Goal: Task Accomplishment & Management: Manage account settings

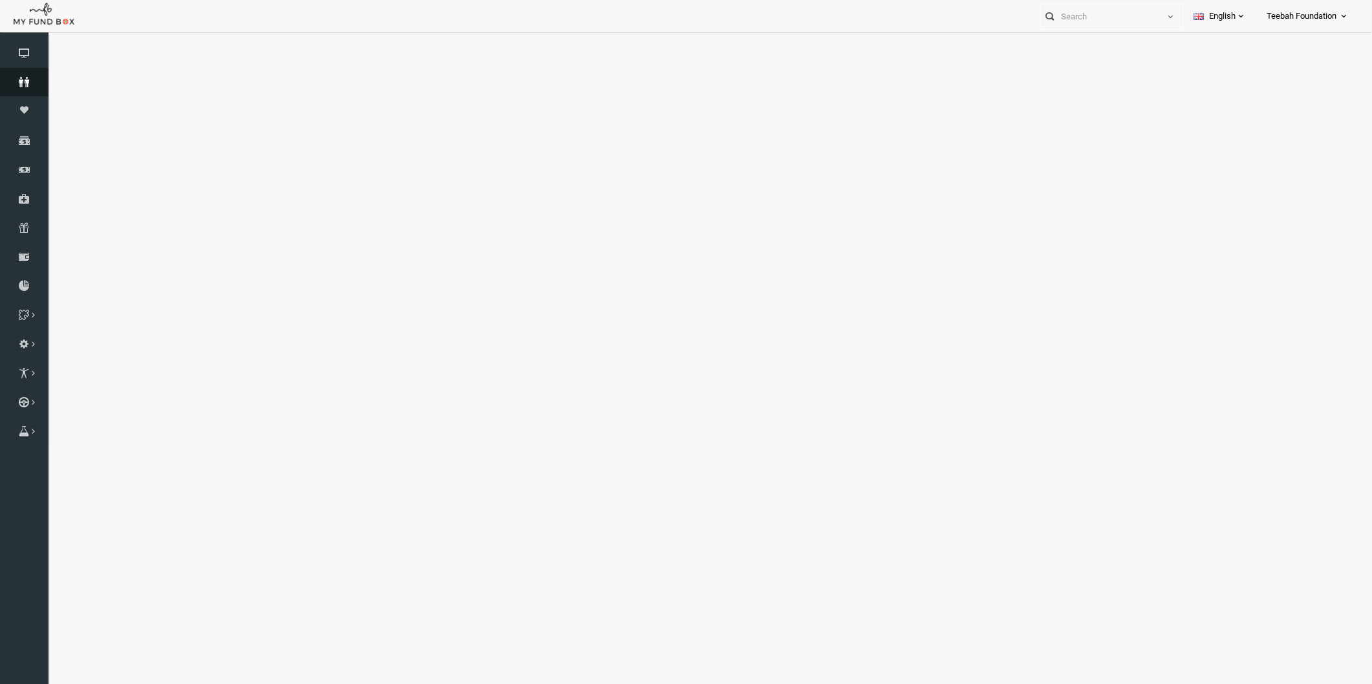
select select "100"
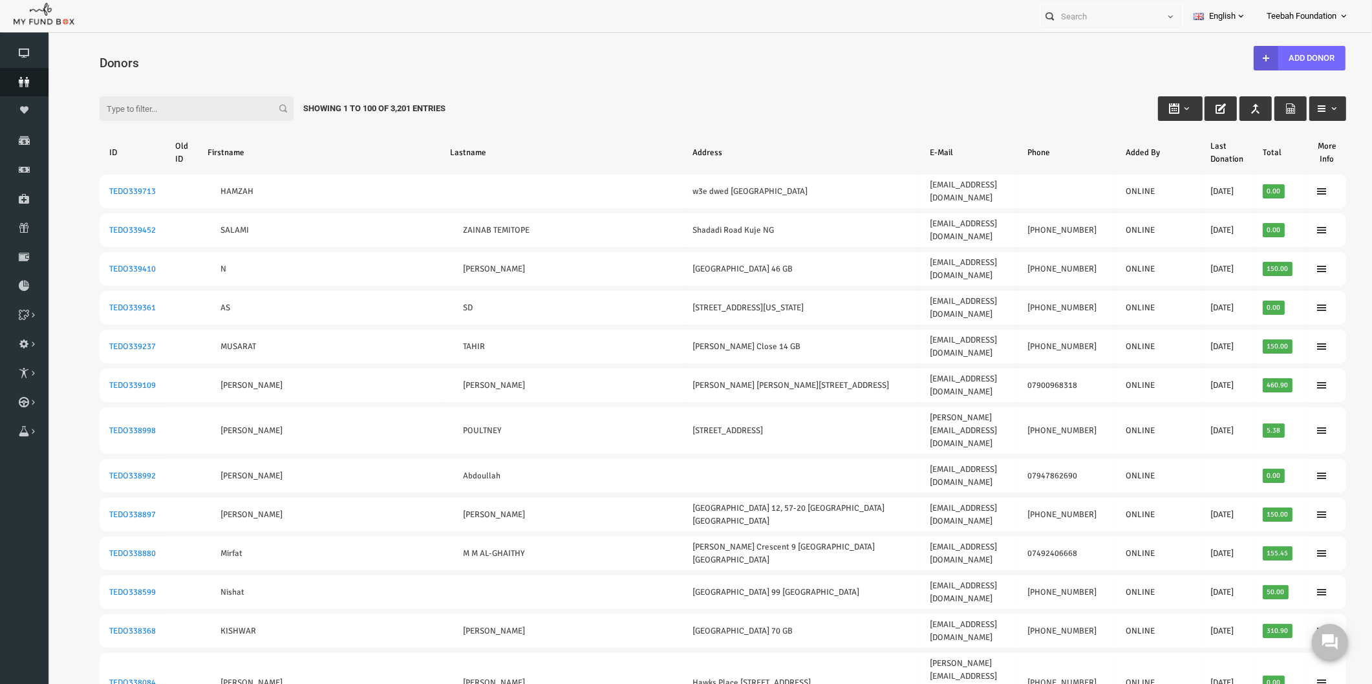
click at [22, 78] on icon at bounding box center [24, 82] width 49 height 10
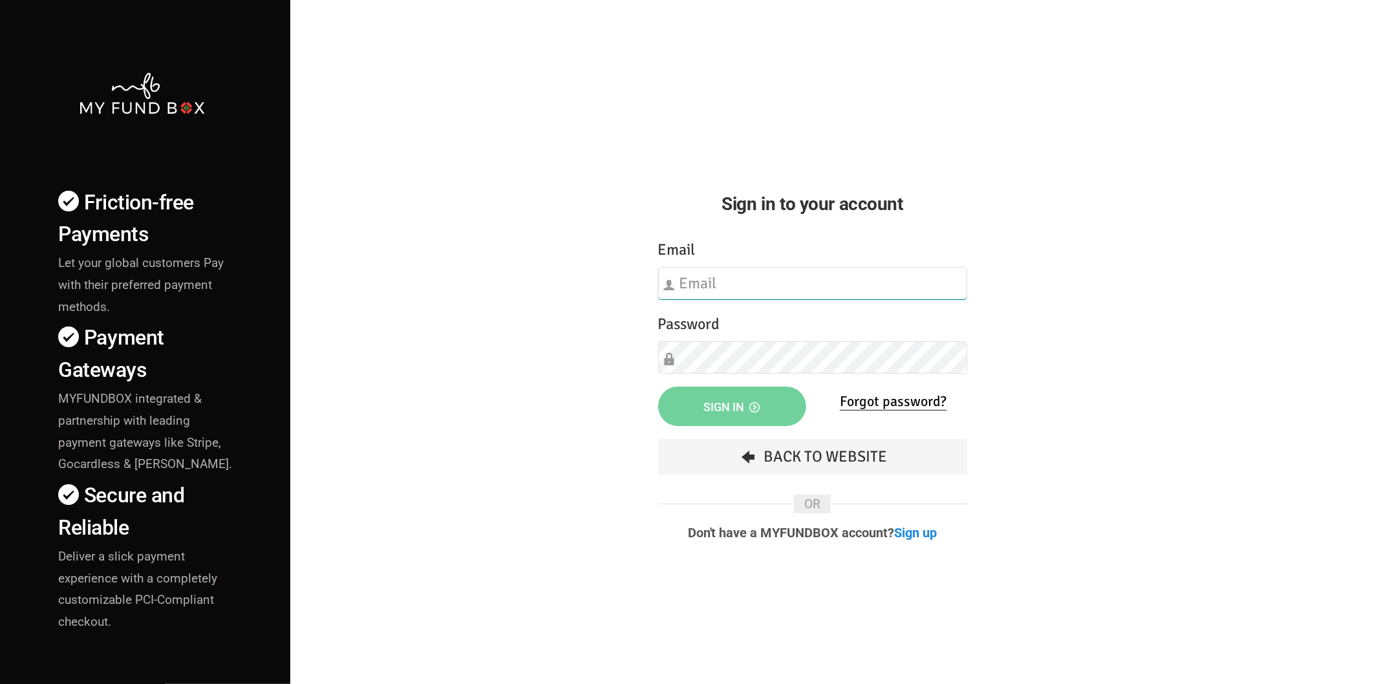
type input "hend.hechmi@teebahfoundation.org"
click at [373, 302] on div "Friction-free Payments Let your global customers Pay with their preferred payme…" at bounding box center [690, 452] width 1392 height 905
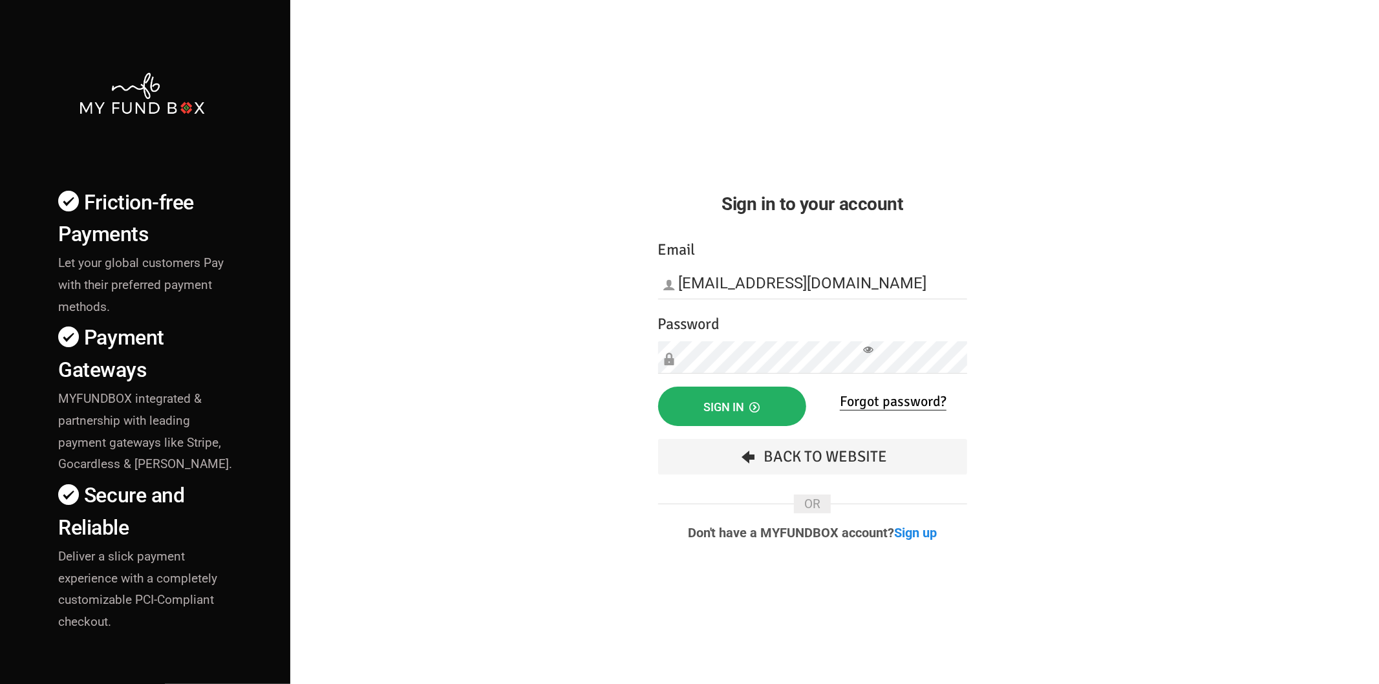
click at [710, 416] on button "Sign in" at bounding box center [732, 406] width 148 height 39
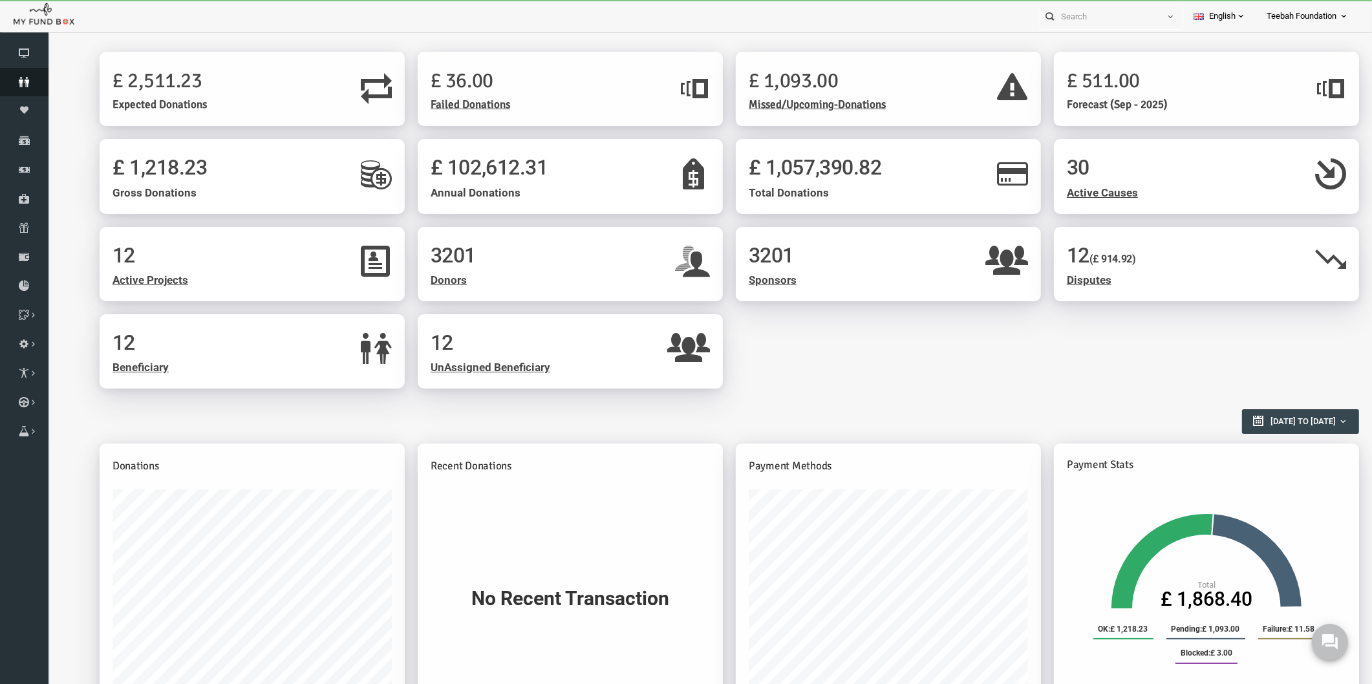
click at [32, 79] on icon at bounding box center [24, 82] width 49 height 10
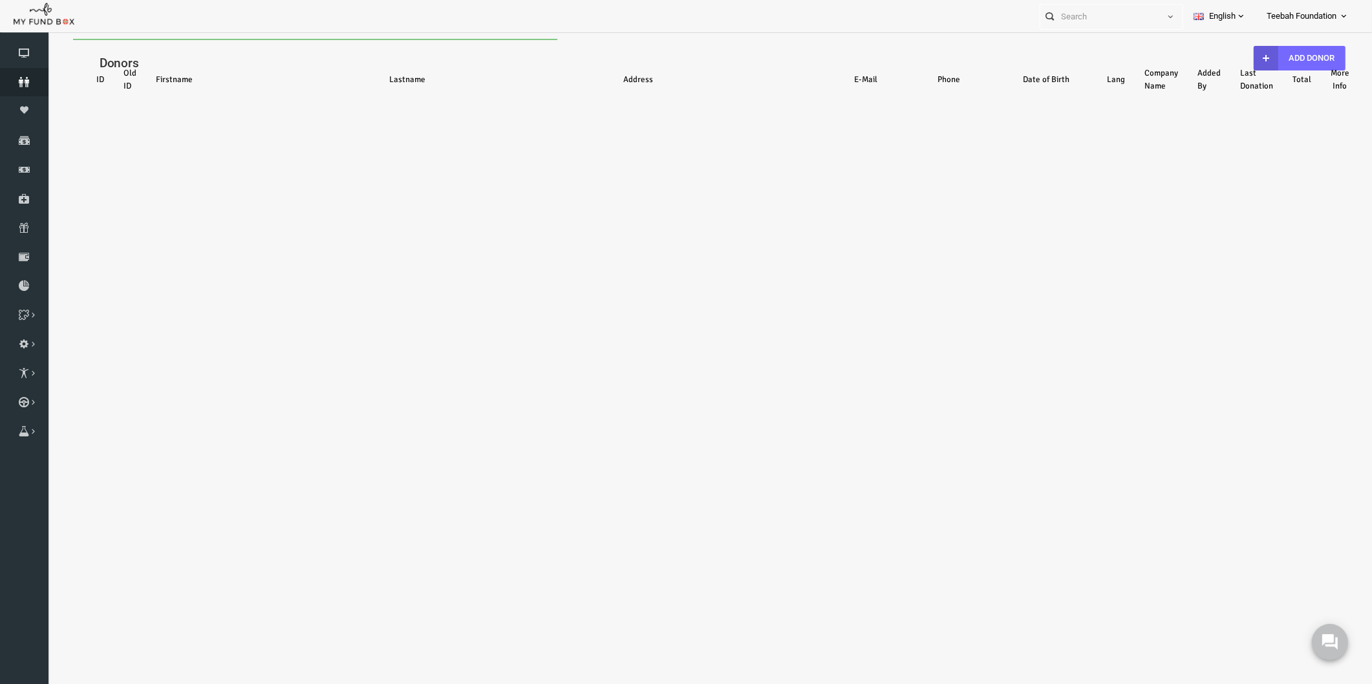
select select "100"
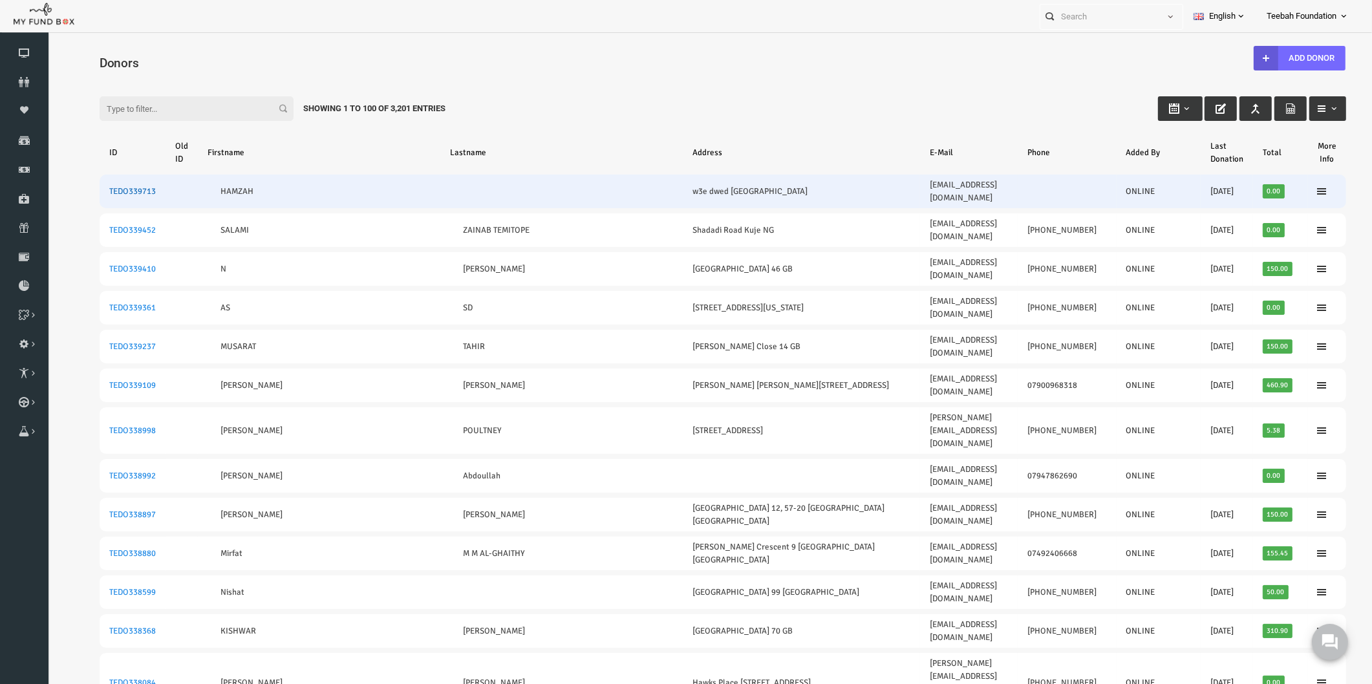
click at [109, 186] on link "TEDO339713" at bounding box center [106, 191] width 47 height 10
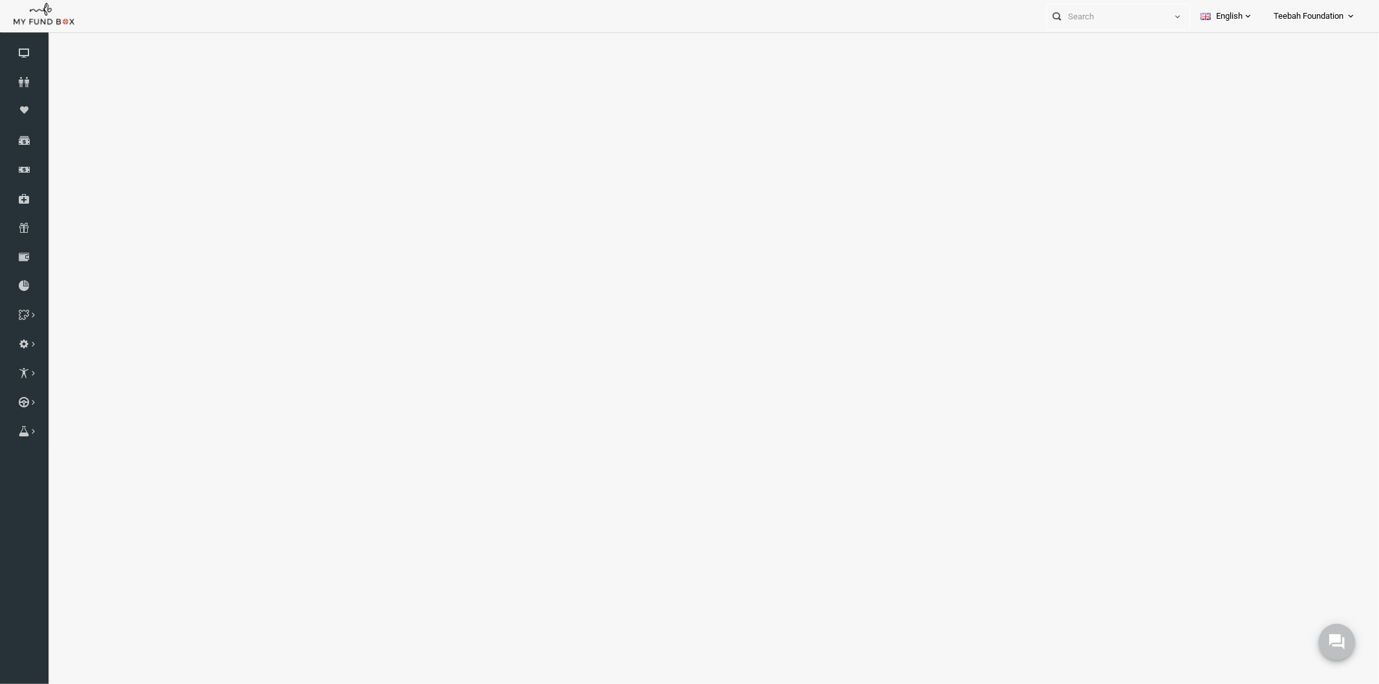
select select "100"
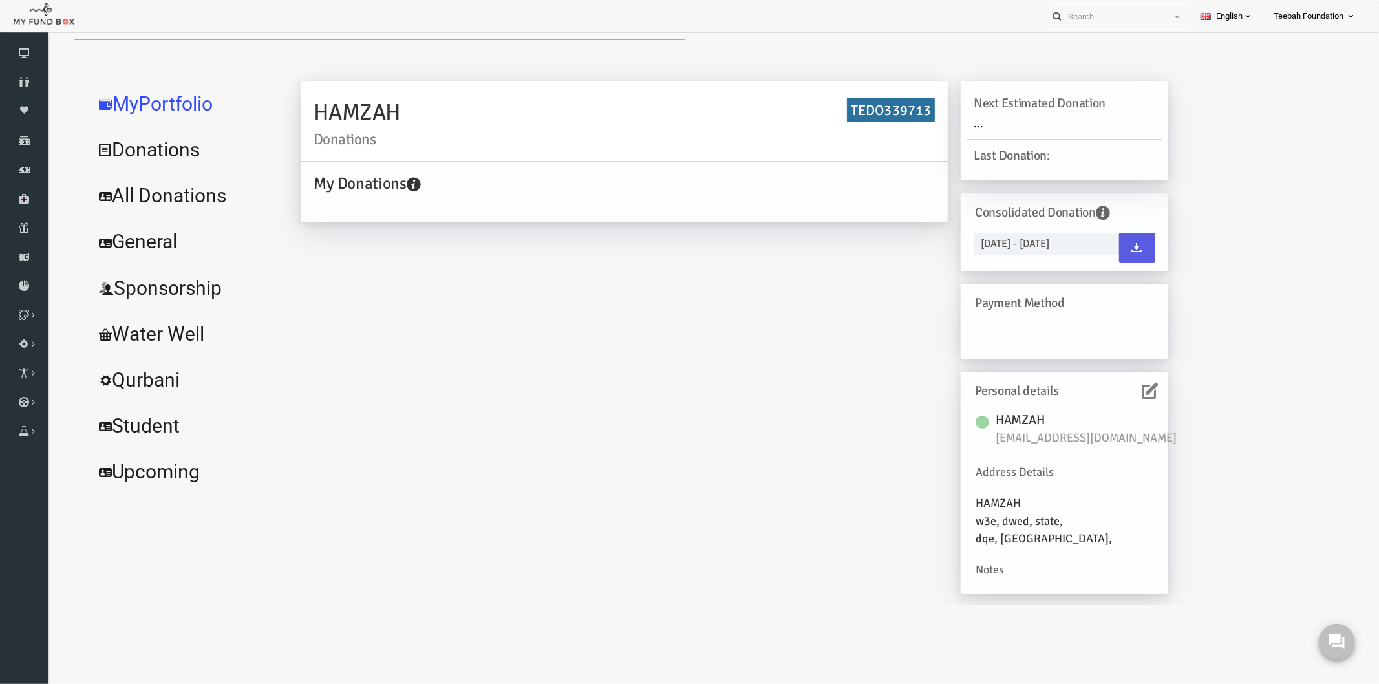
click at [141, 201] on link "All Donations" at bounding box center [157, 195] width 194 height 47
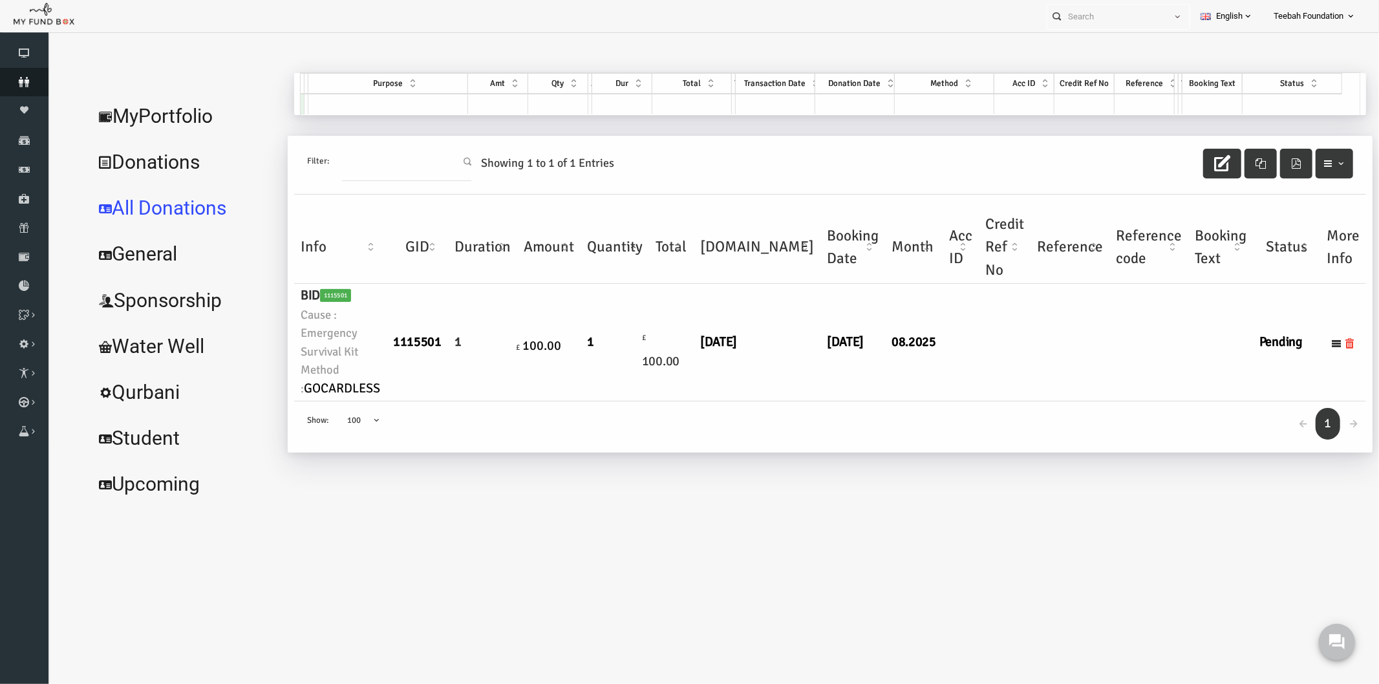
click at [20, 86] on icon at bounding box center [24, 82] width 49 height 10
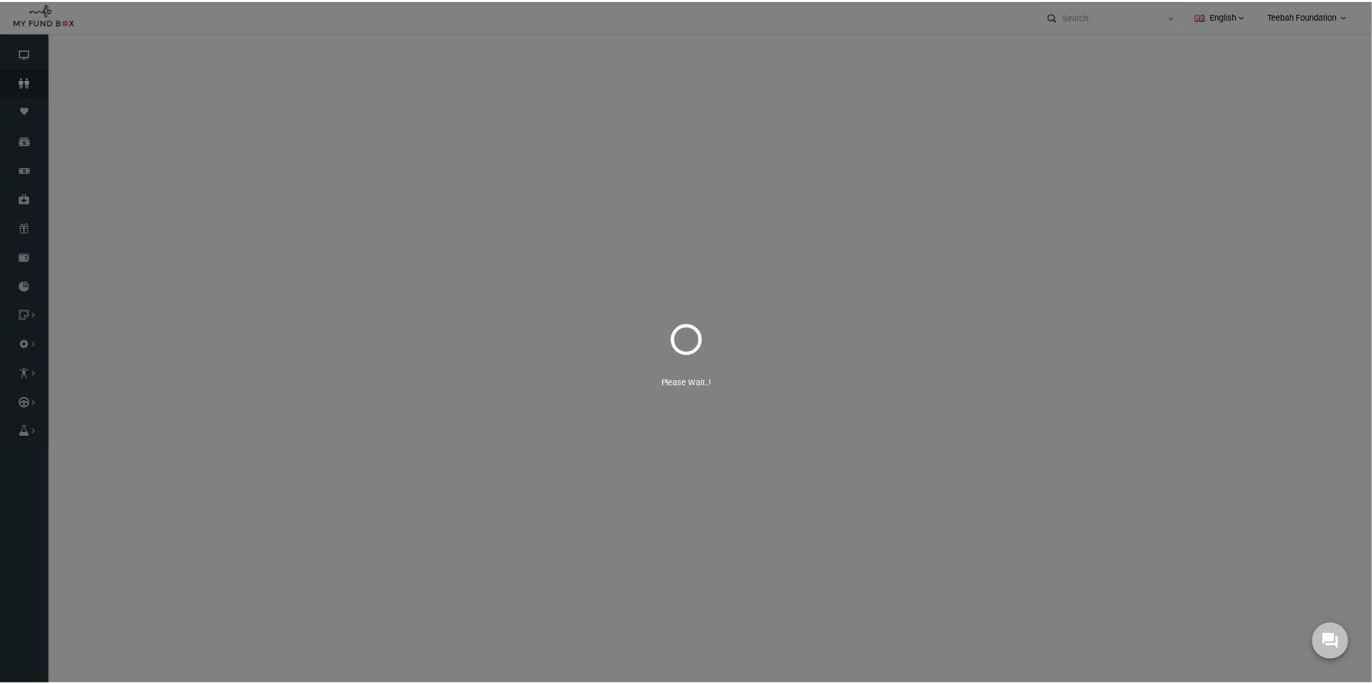
select select "100"
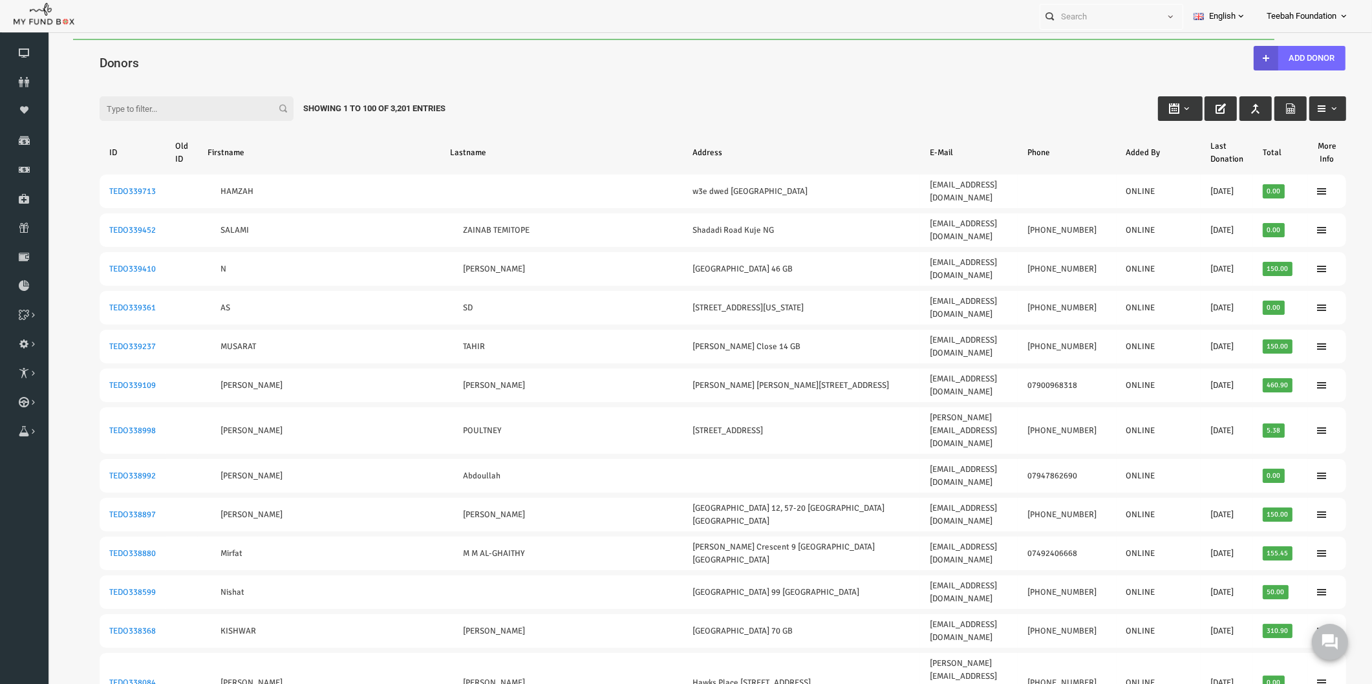
click at [905, 91] on div "Filter: Showing 1 to 100 of 3,201 Entries" at bounding box center [696, 96] width 1273 height 35
click at [918, 94] on div "Filter: Showing 1 to 100 of 3,201 Entries" at bounding box center [696, 96] width 1273 height 35
click at [896, 112] on div "Filter: Showing 1 to 100 of 3,201 Entries" at bounding box center [696, 96] width 1273 height 35
click at [1330, 641] on use at bounding box center [1329, 641] width 17 height 17
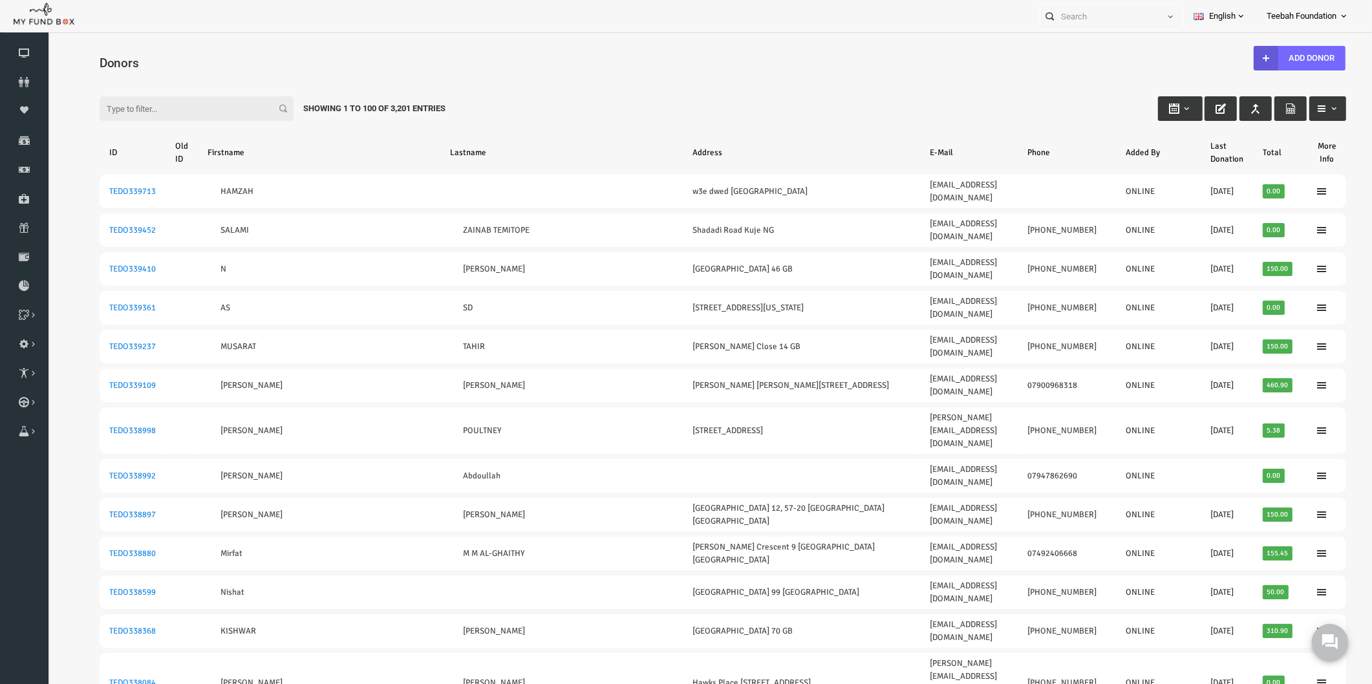
click at [750, 107] on div "Filter: Showing 1 to 100 of 3,201 Entries" at bounding box center [696, 96] width 1273 height 35
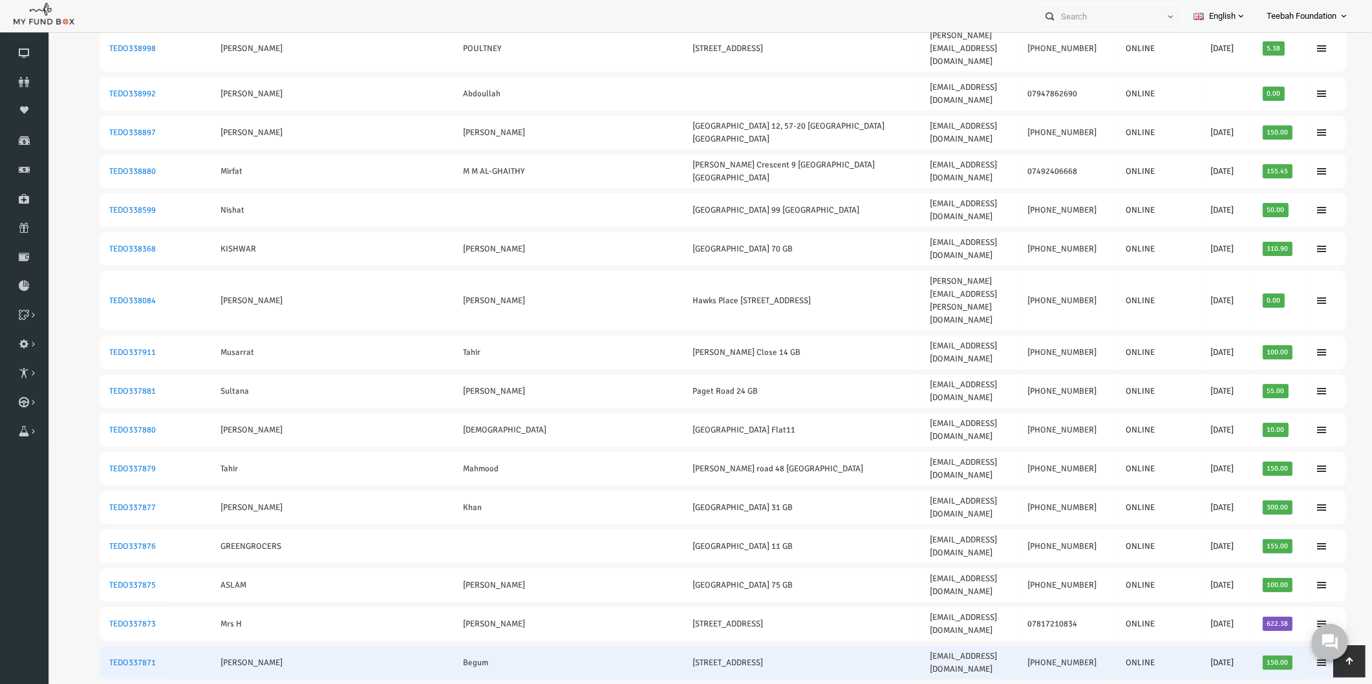
scroll to position [359, 0]
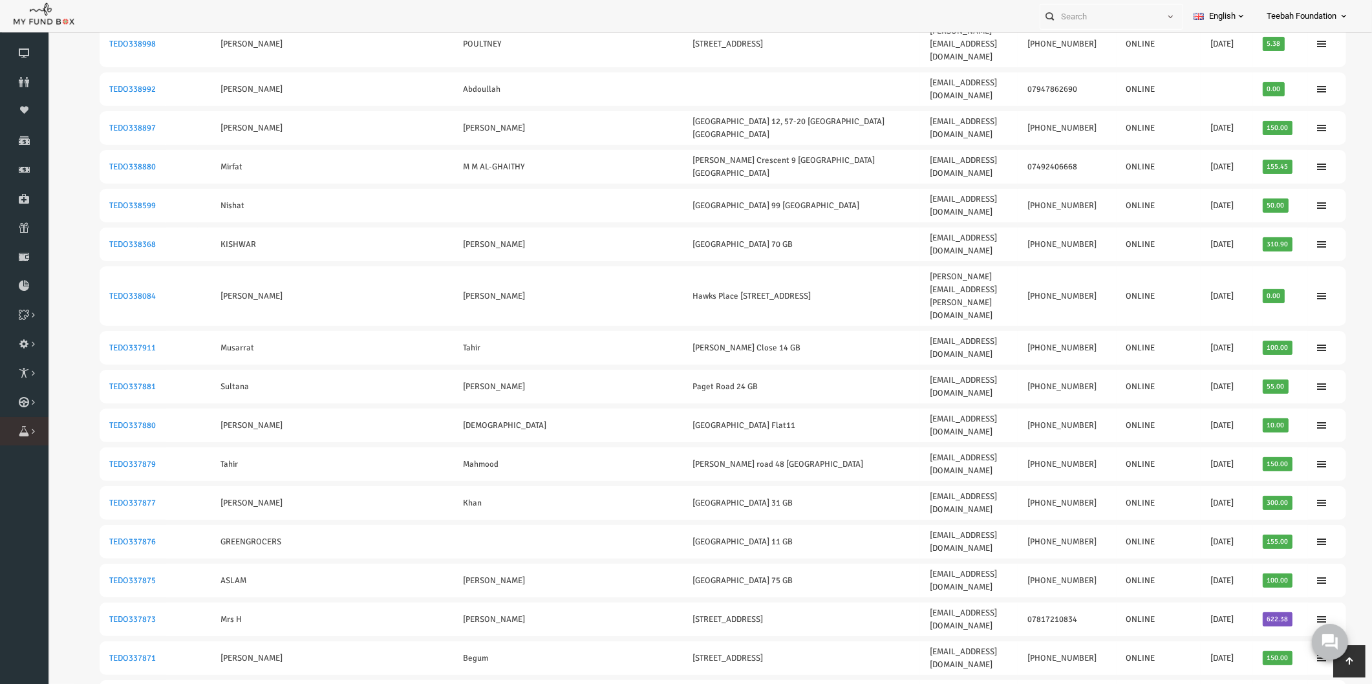
click at [0, 0] on icon at bounding box center [0, 0] width 0 height 0
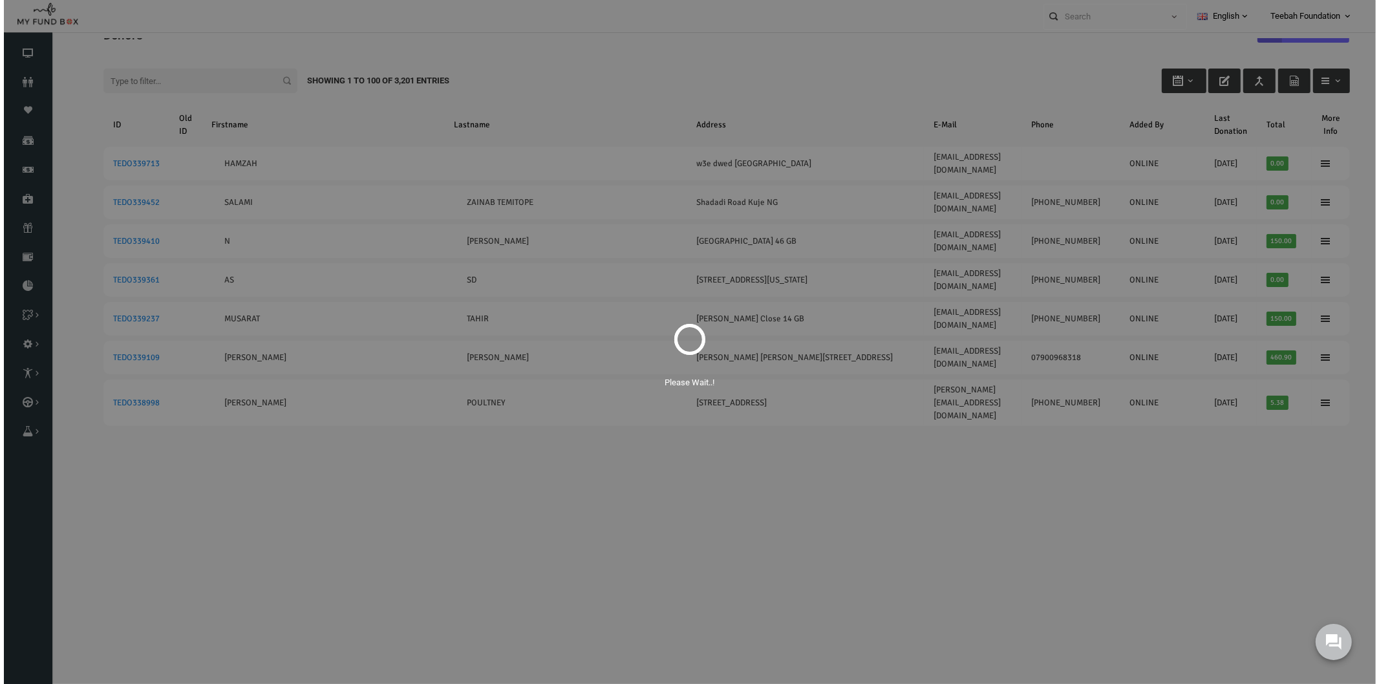
scroll to position [0, 0]
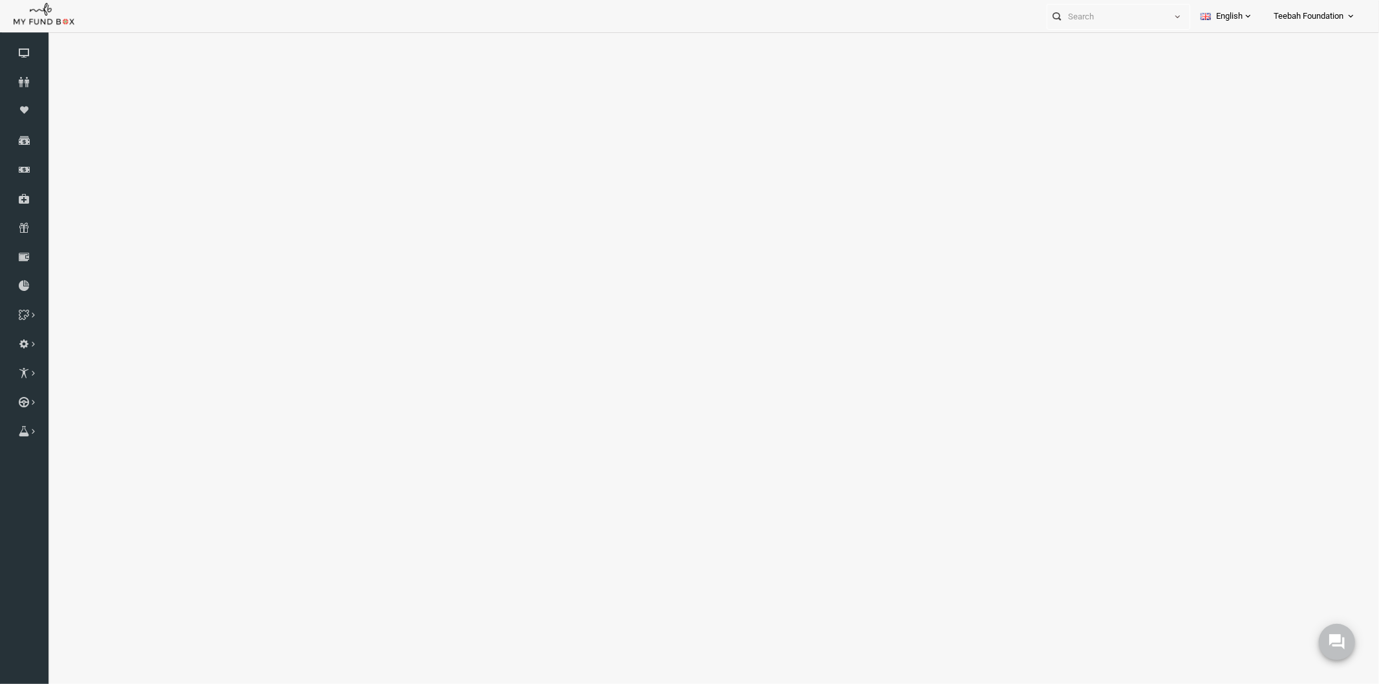
select select "100"
